Goal: Information Seeking & Learning: Find specific fact

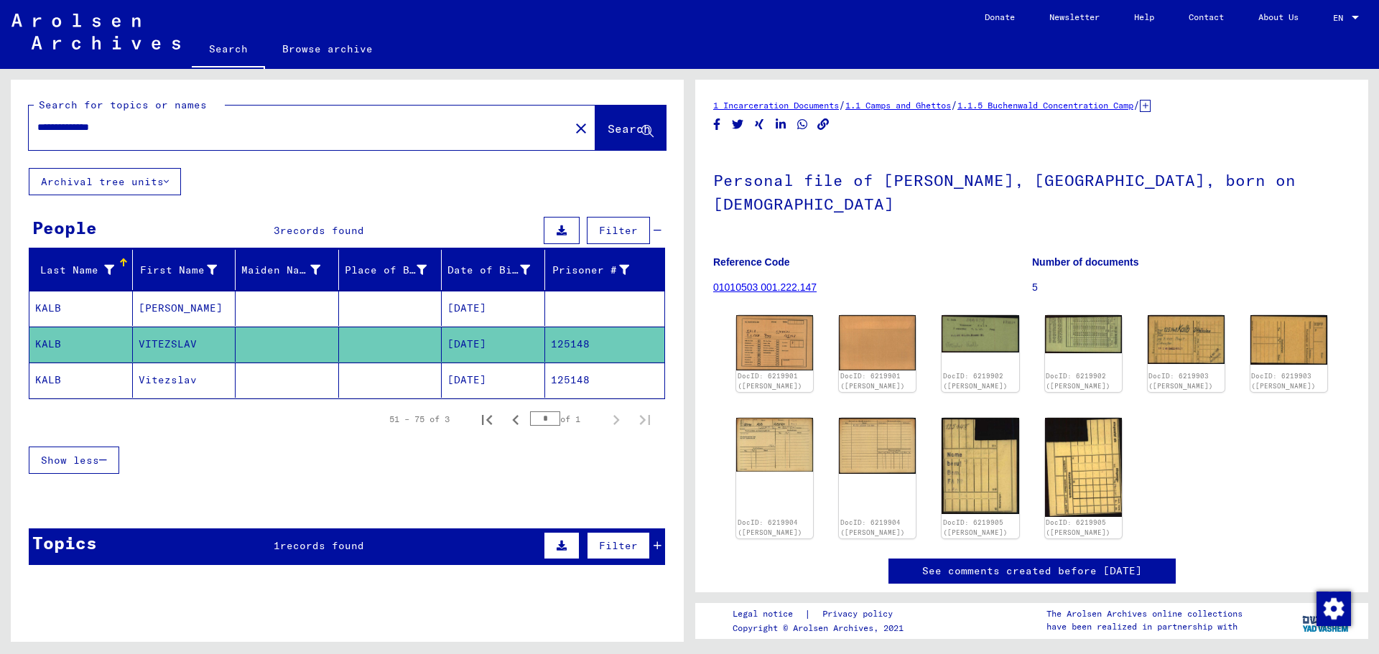
click at [488, 377] on mat-cell "[DATE]" at bounding box center [493, 380] width 103 height 35
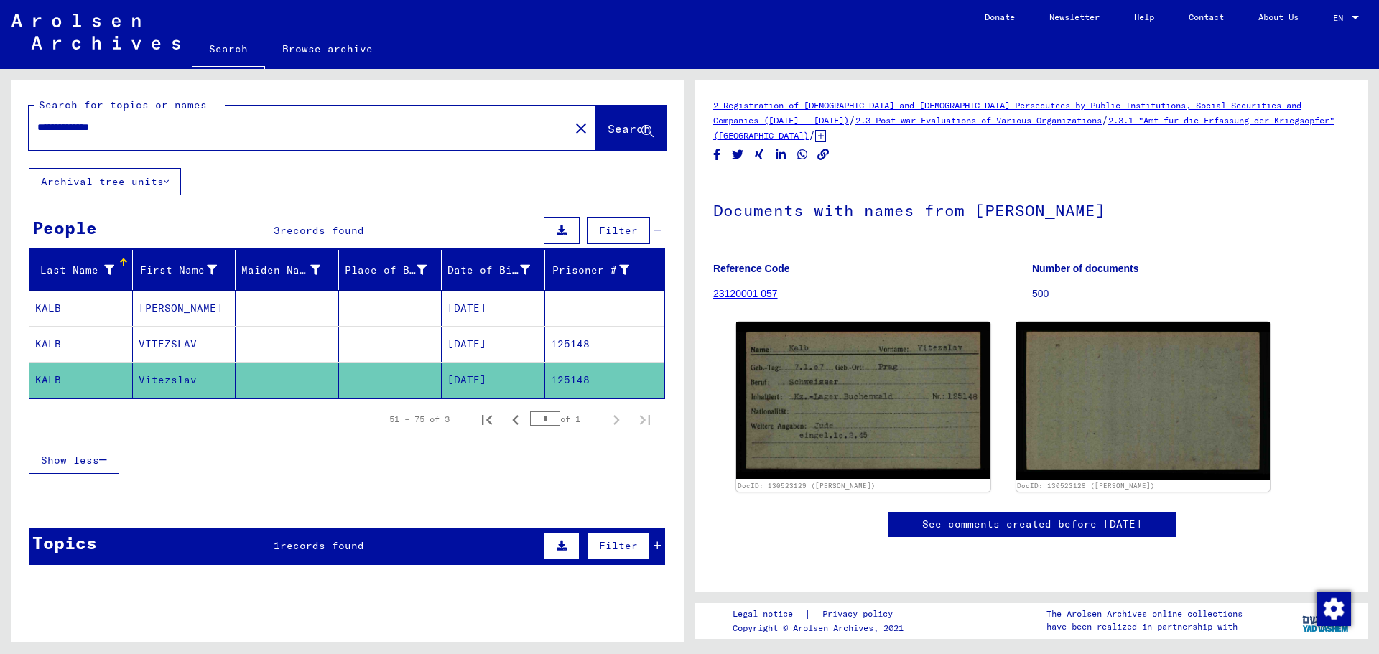
click at [486, 338] on mat-cell "[DATE]" at bounding box center [493, 344] width 103 height 35
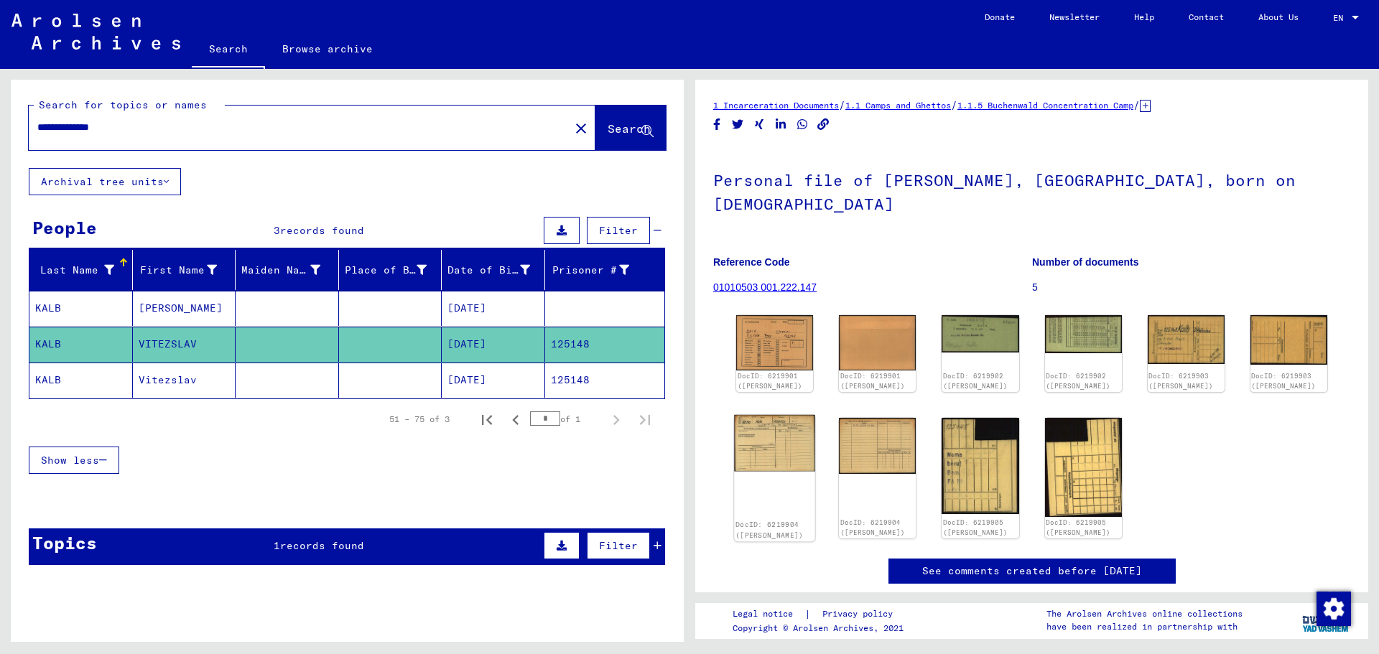
click at [765, 415] on img at bounding box center [774, 443] width 81 height 57
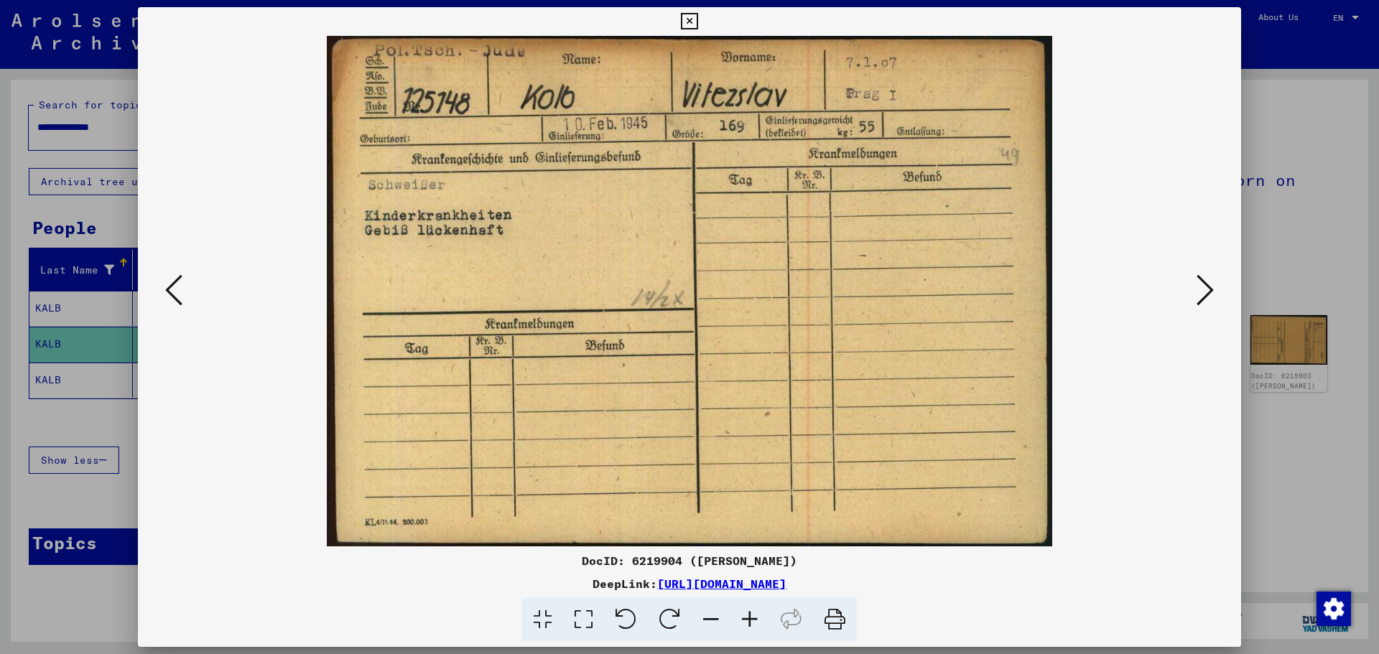
click at [1207, 287] on icon at bounding box center [1205, 290] width 17 height 34
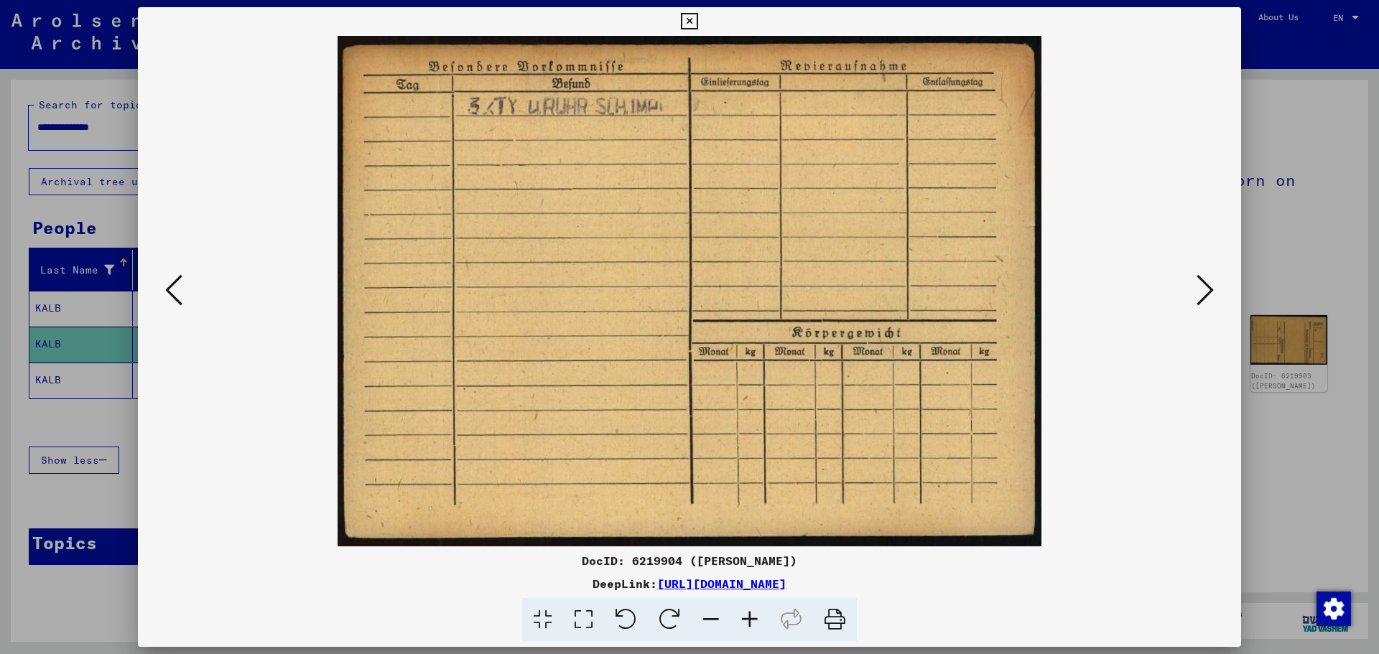
click at [1207, 287] on icon at bounding box center [1205, 290] width 17 height 34
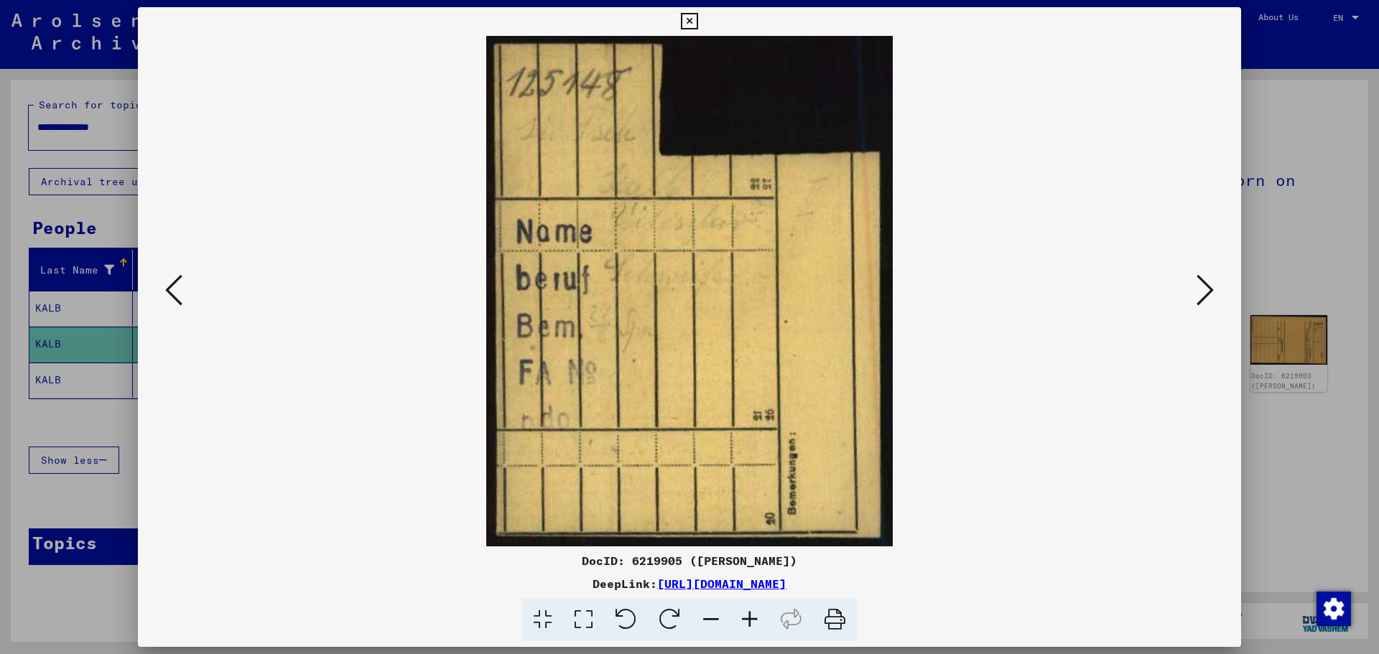
click at [1207, 287] on icon at bounding box center [1205, 290] width 17 height 34
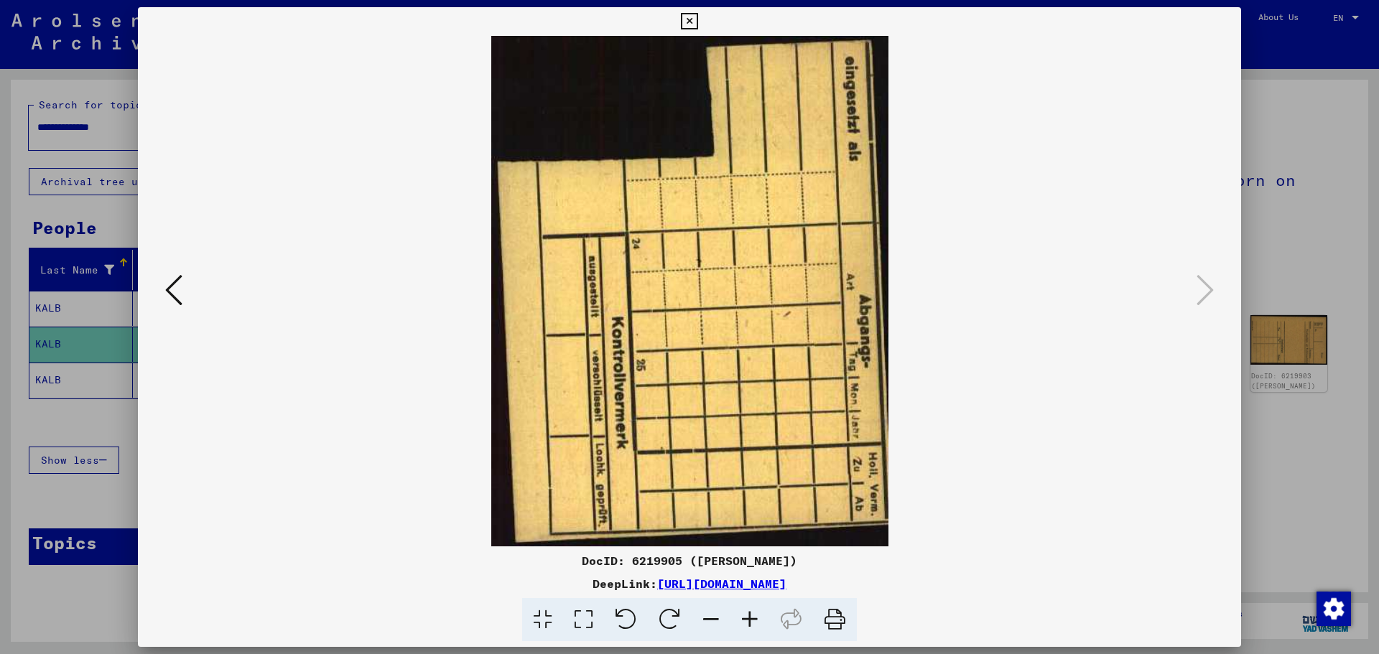
click at [1316, 250] on div at bounding box center [689, 327] width 1379 height 654
